Goal: Communication & Community: Answer question/provide support

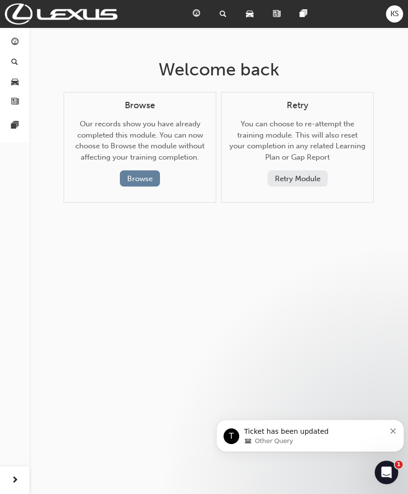
click at [129, 175] on button "Browse" at bounding box center [140, 178] width 40 height 16
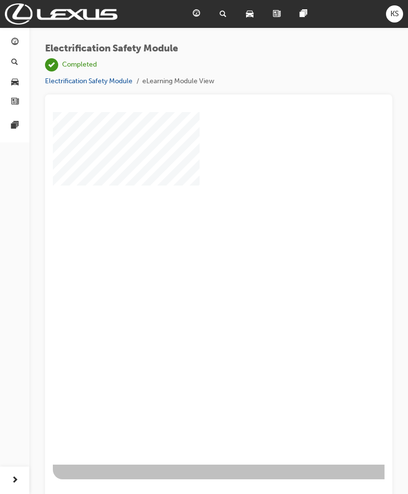
click at [61, 17] on img at bounding box center [61, 13] width 113 height 21
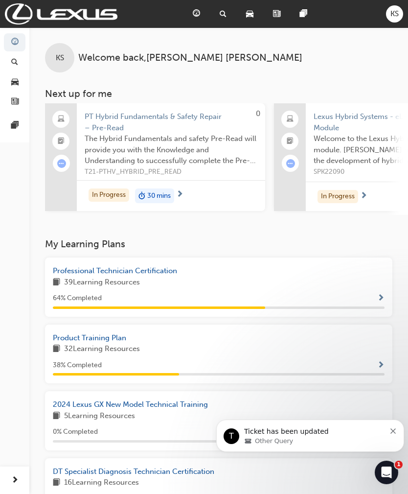
click at [266, 436] on p "Ticket has been updated" at bounding box center [314, 432] width 141 height 10
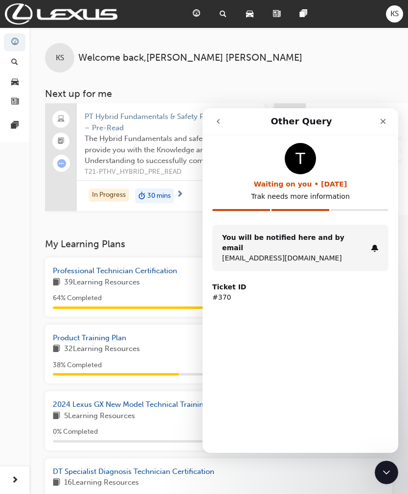
click at [216, 124] on icon "go back" at bounding box center [218, 121] width 8 height 8
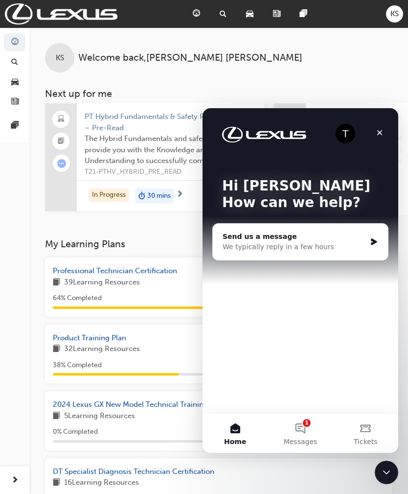
click at [306, 426] on button "1 Messages" at bounding box center [300, 432] width 65 height 39
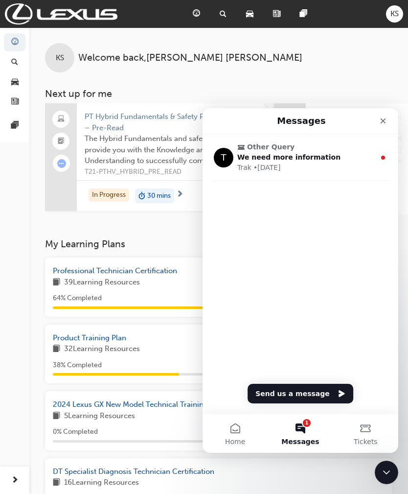
click at [264, 156] on span "We need more information" at bounding box center [288, 157] width 103 height 8
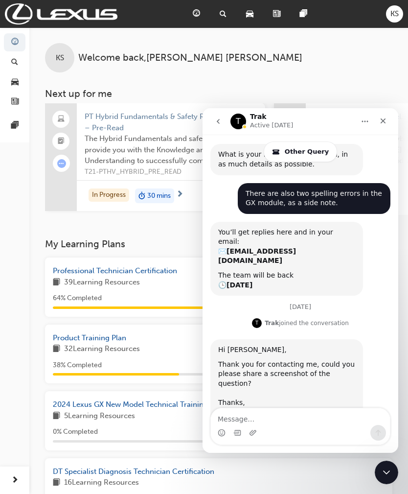
scroll to position [741, 0]
click at [229, 415] on textarea "Message…" at bounding box center [300, 416] width 179 height 17
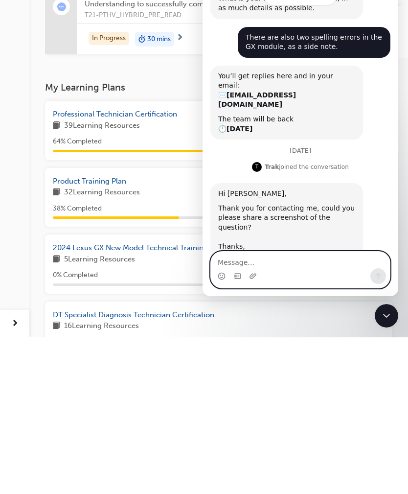
click at [254, 279] on icon "Upload attachment" at bounding box center [253, 276] width 8 height 8
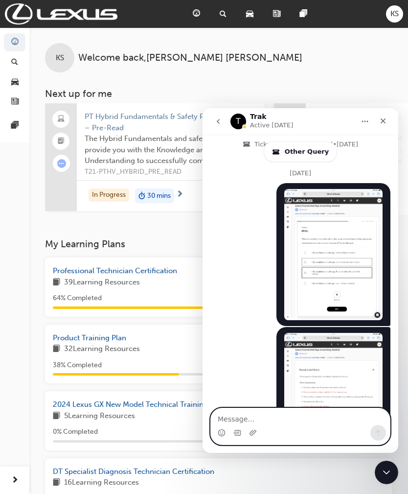
scroll to position [1049, 0]
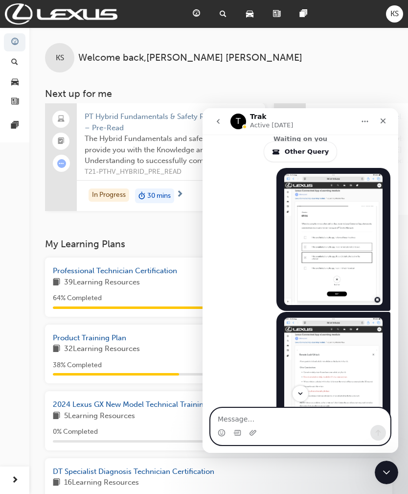
click at [241, 411] on textarea "Message…" at bounding box center [300, 416] width 179 height 17
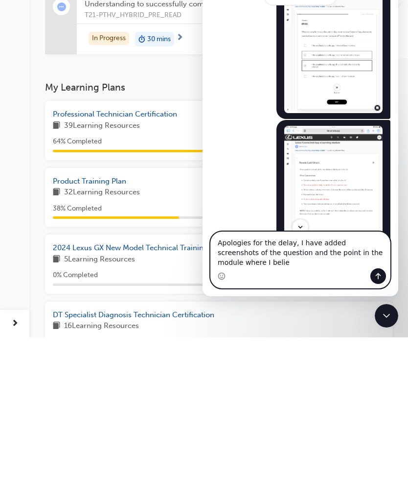
scroll to position [1091, 0]
type textarea "Apologies for the delay, I have added screenshots of the question and the point…"
click at [377, 274] on icon "Send a message…" at bounding box center [378, 276] width 8 height 8
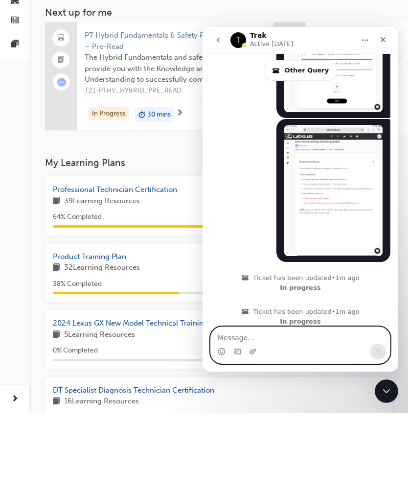
scroll to position [1173, 0]
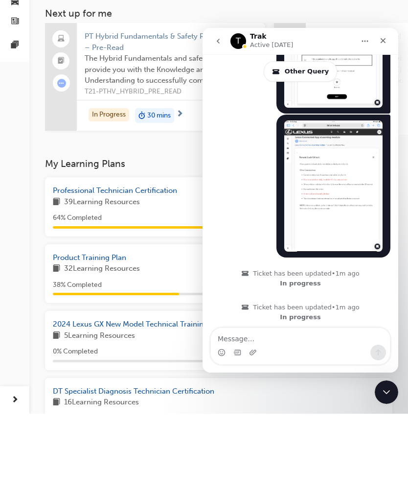
click at [334, 124] on img "Katherine says…" at bounding box center [333, 185] width 98 height 131
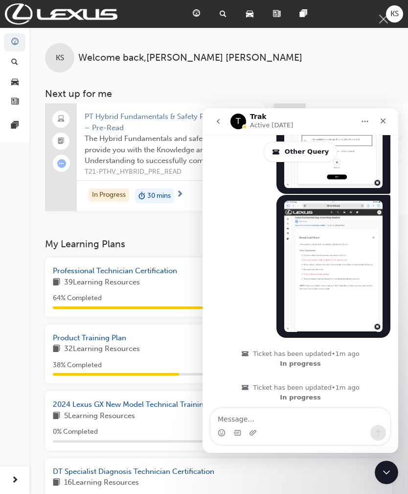
scroll to position [0, 0]
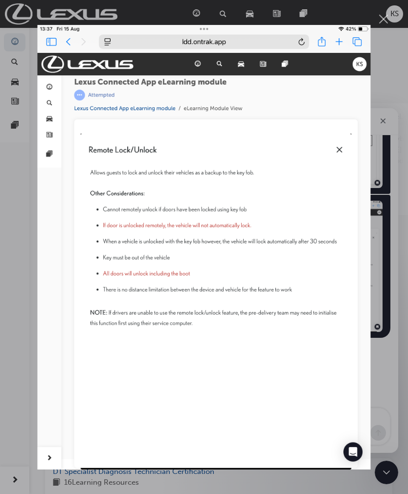
click at [387, 21] on div "Close" at bounding box center [383, 19] width 9 height 9
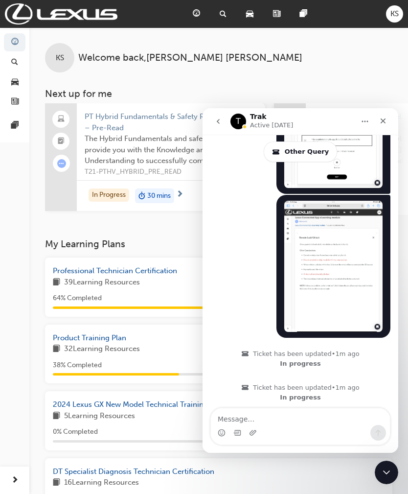
click at [386, 121] on icon "Close" at bounding box center [383, 121] width 8 height 8
